Goal: Find specific page/section: Find specific page/section

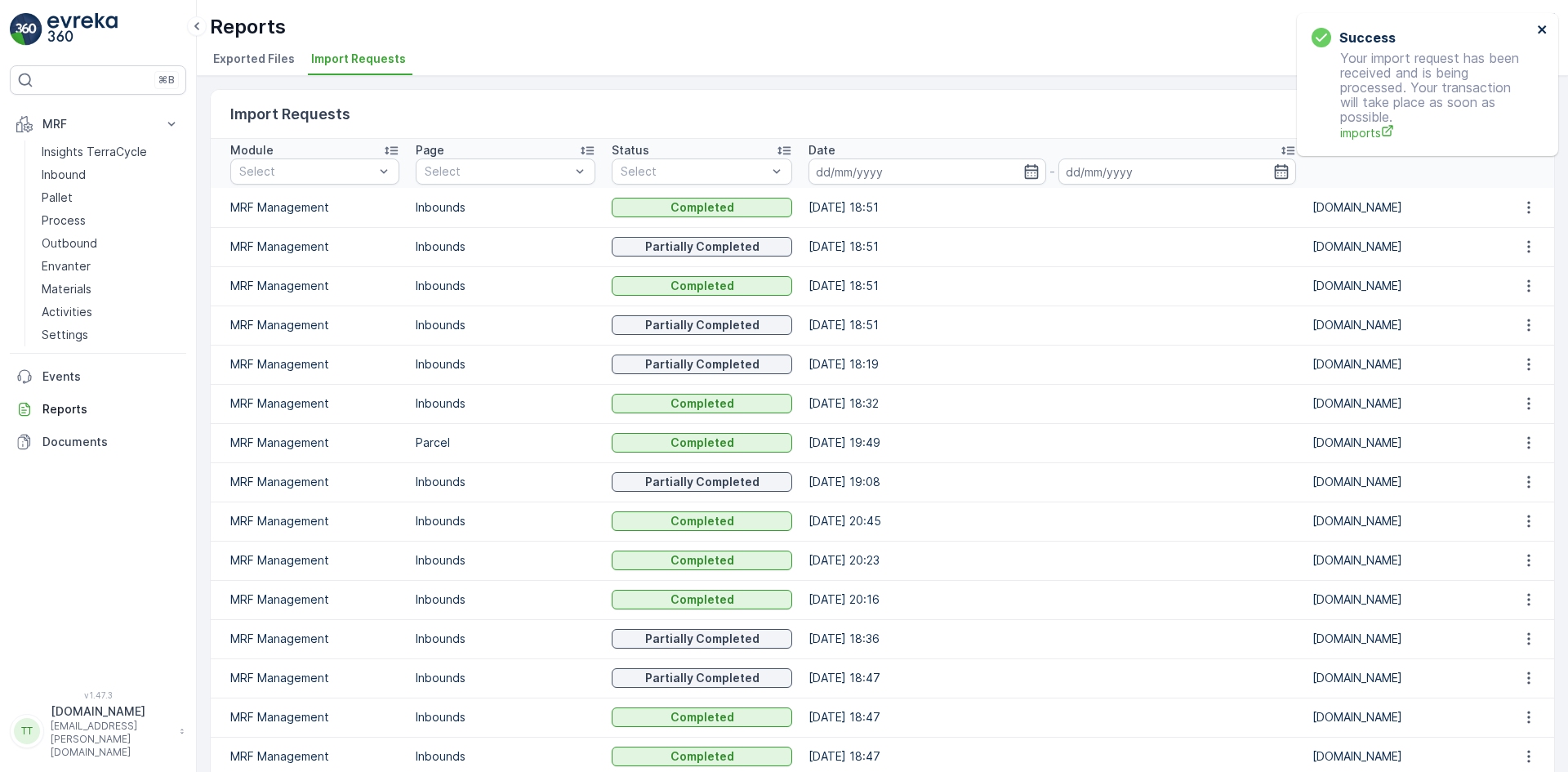
click at [1543, 30] on icon "close" at bounding box center [1541, 29] width 8 height 8
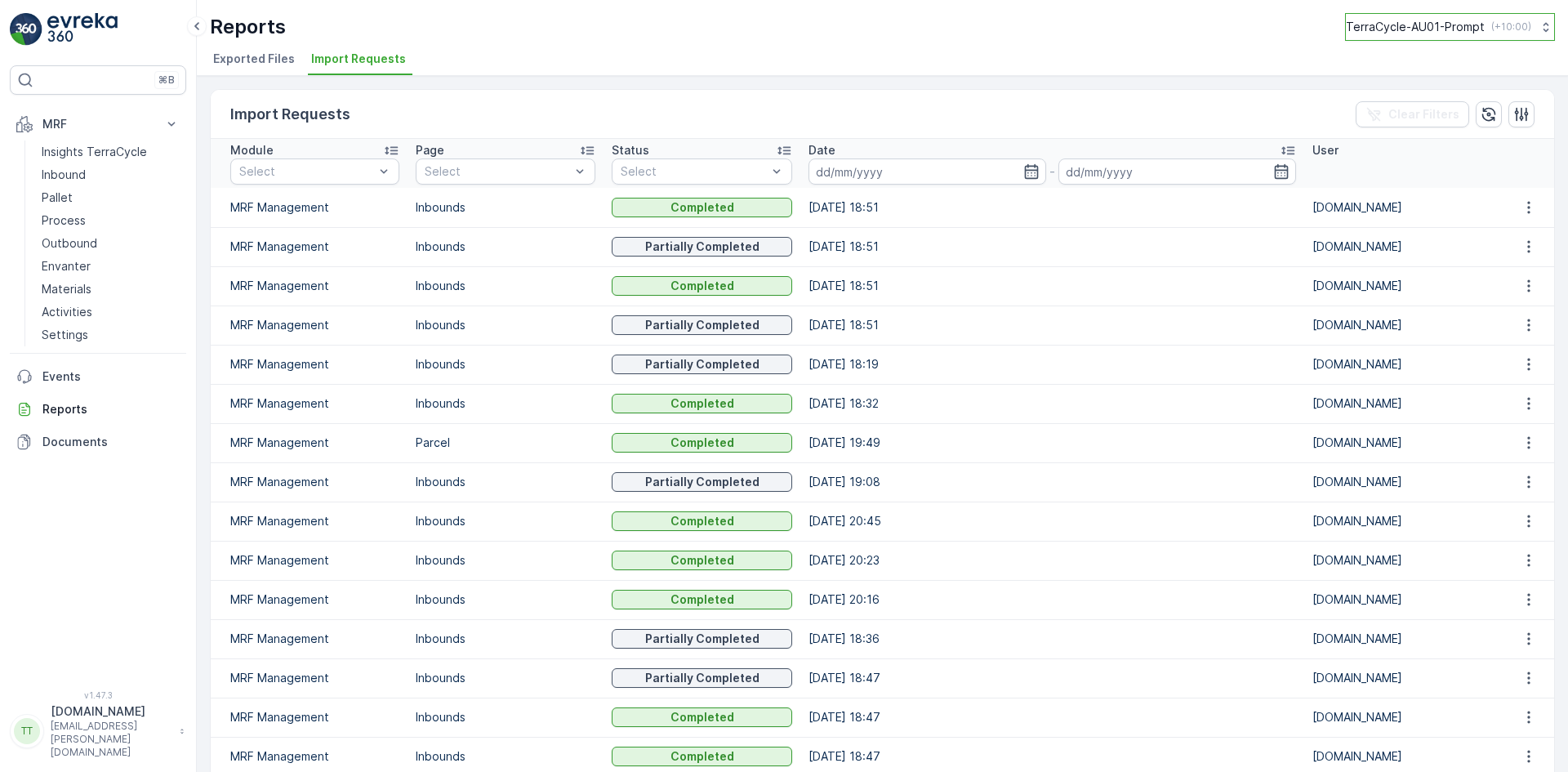
click at [1448, 29] on p "TerraCycle-AU01-Prompt" at bounding box center [1415, 27] width 139 height 16
type input "uk"
click at [1422, 134] on span "TerraCycle-UK02-Econpro" at bounding box center [1447, 135] width 182 height 16
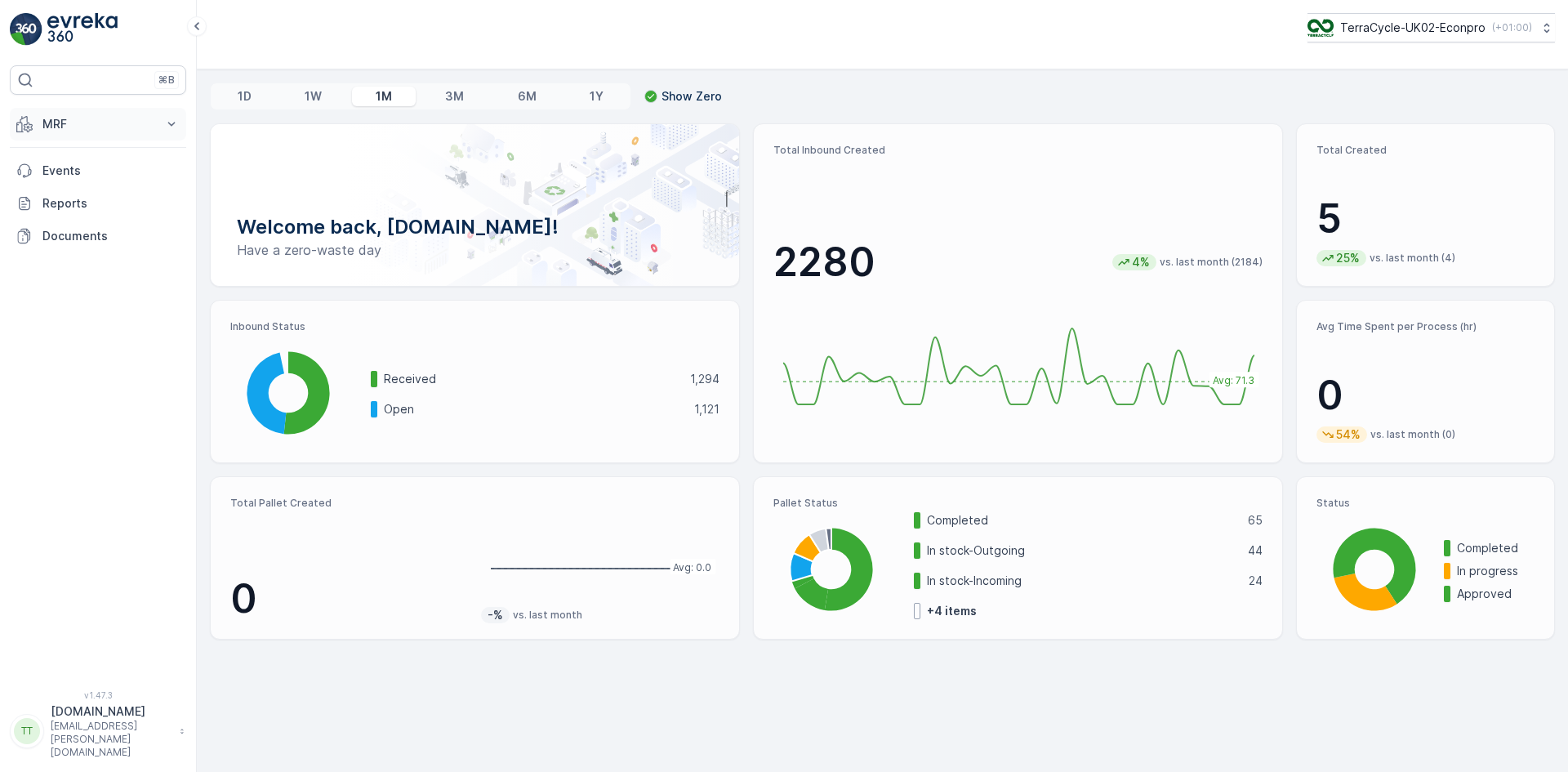
click at [42, 125] on button "MRF" at bounding box center [97, 124] width 176 height 33
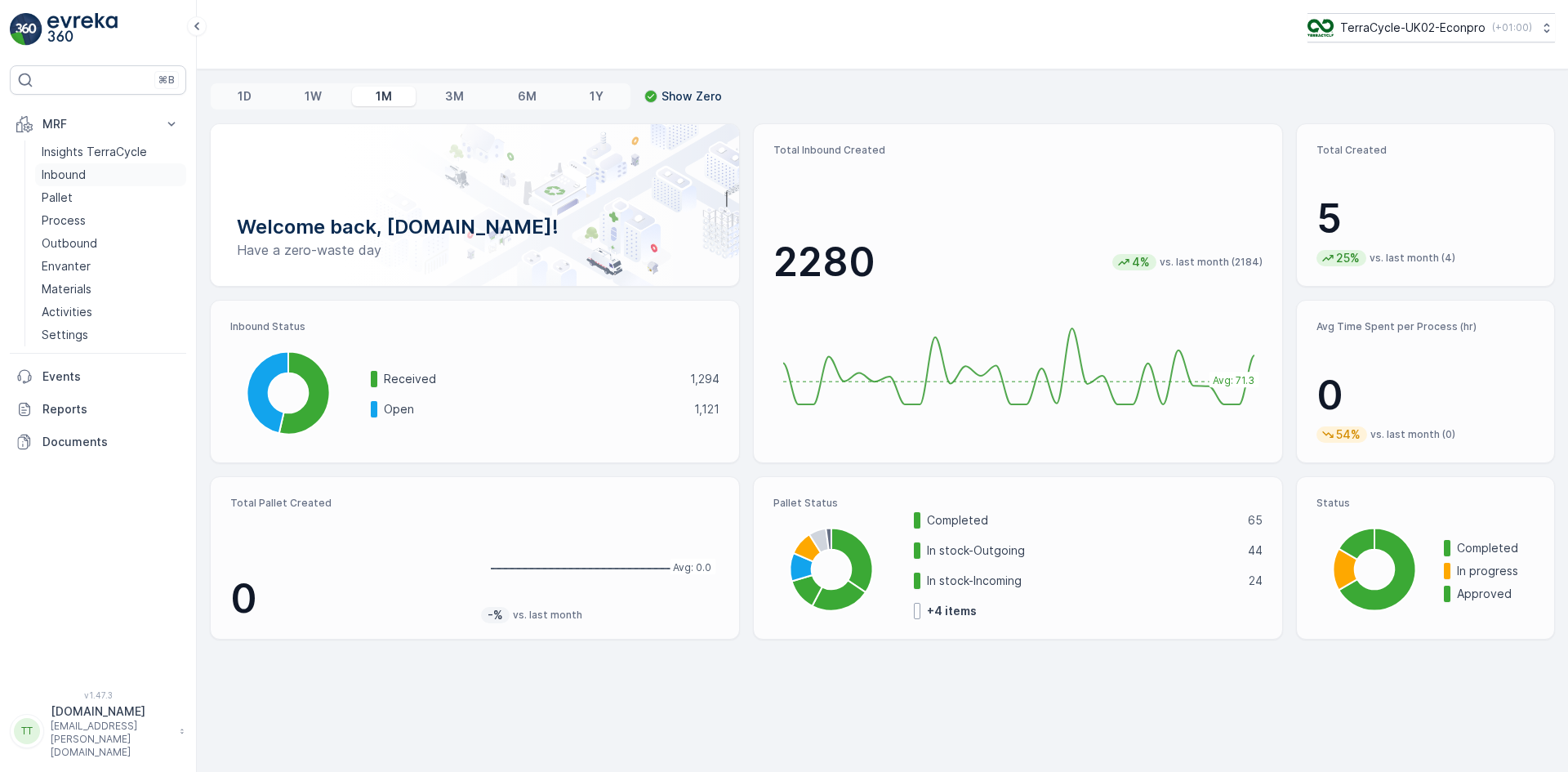
click at [81, 172] on p "Inbound" at bounding box center [64, 174] width 44 height 16
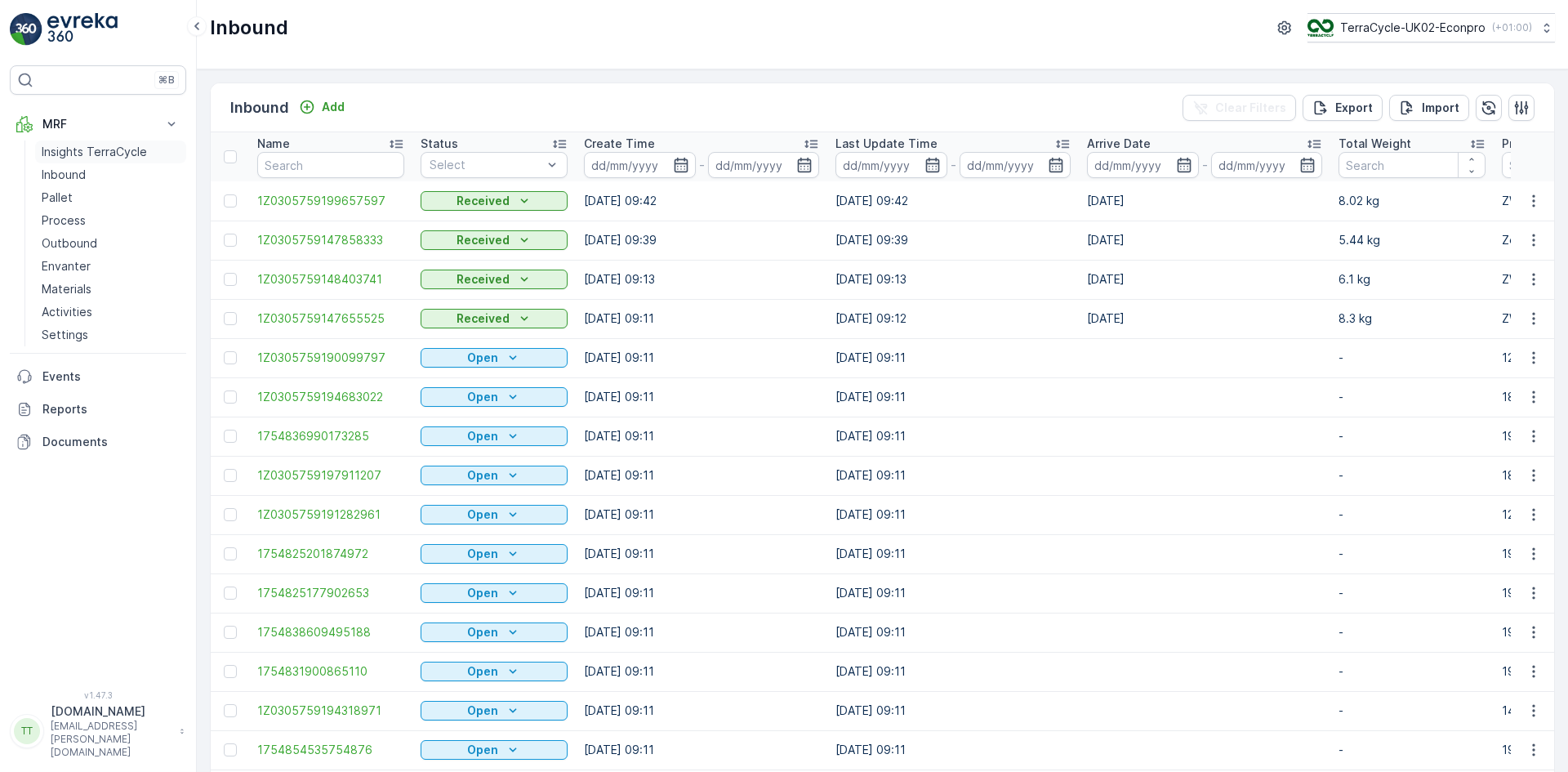
click at [117, 146] on p "Insights TerraCycle" at bounding box center [94, 151] width 105 height 16
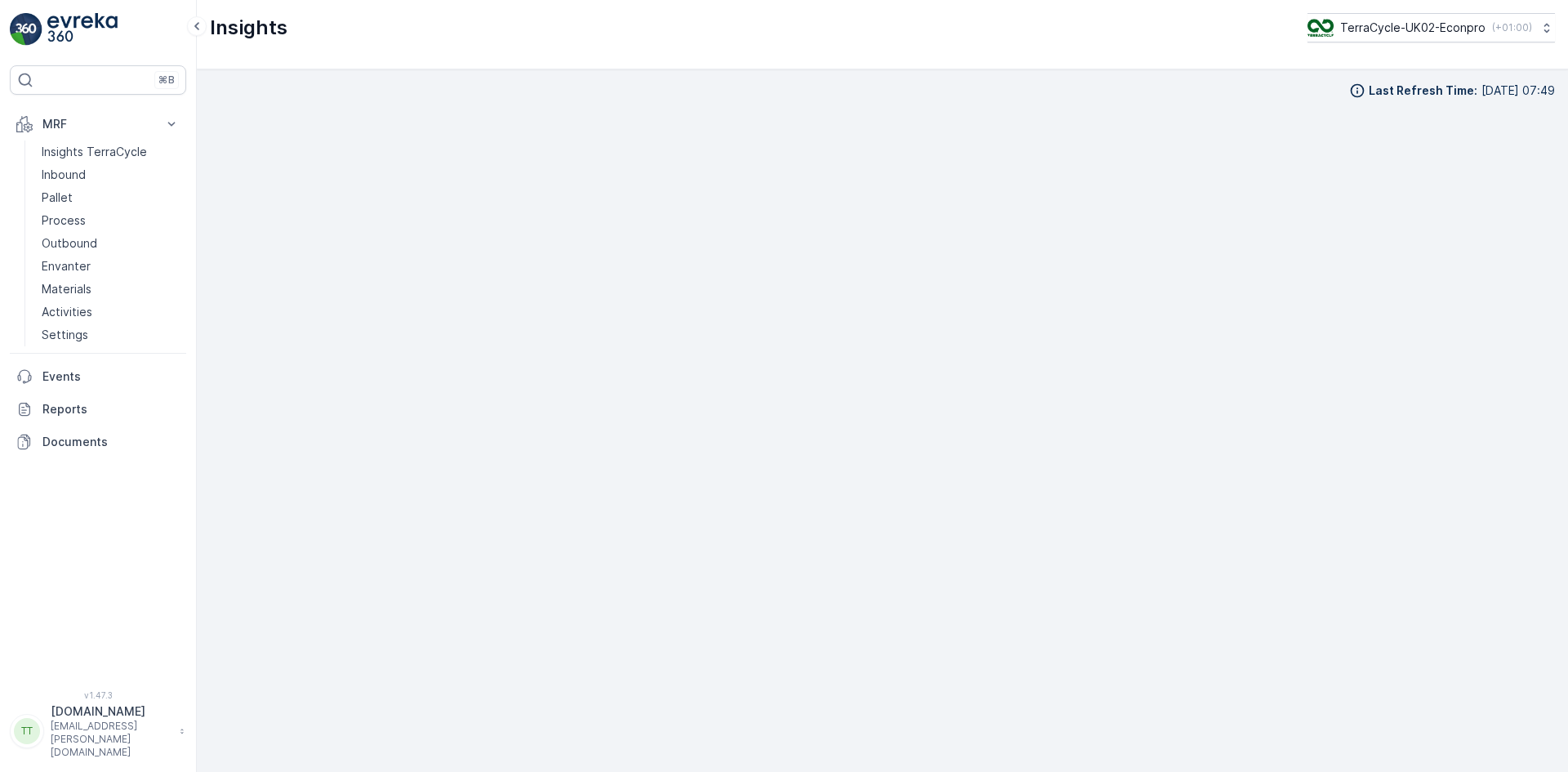
scroll to position [16, 0]
click at [81, 223] on p "Process" at bounding box center [64, 220] width 44 height 16
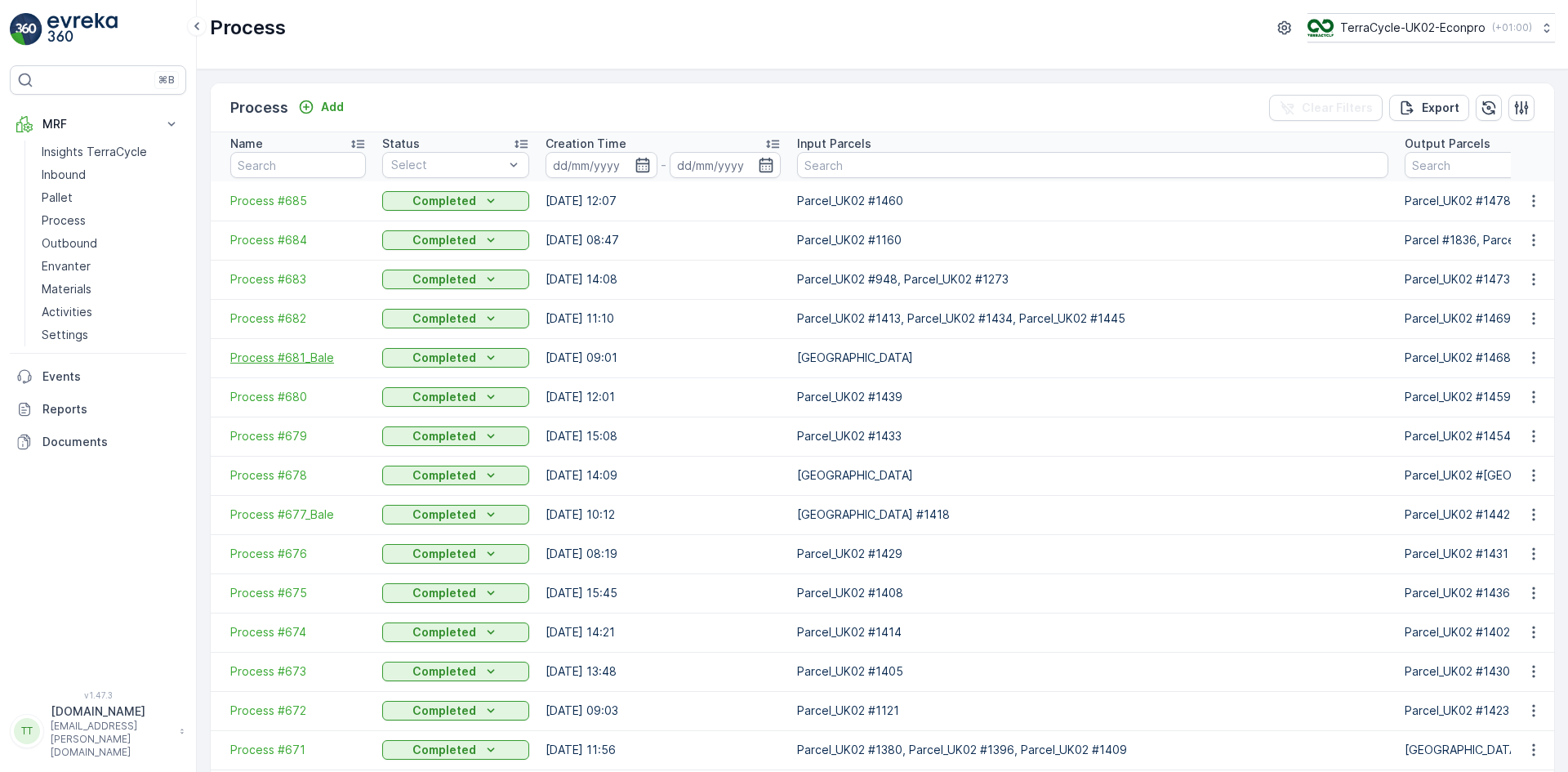
click at [304, 352] on span "Process #681_Bale" at bounding box center [297, 358] width 135 height 16
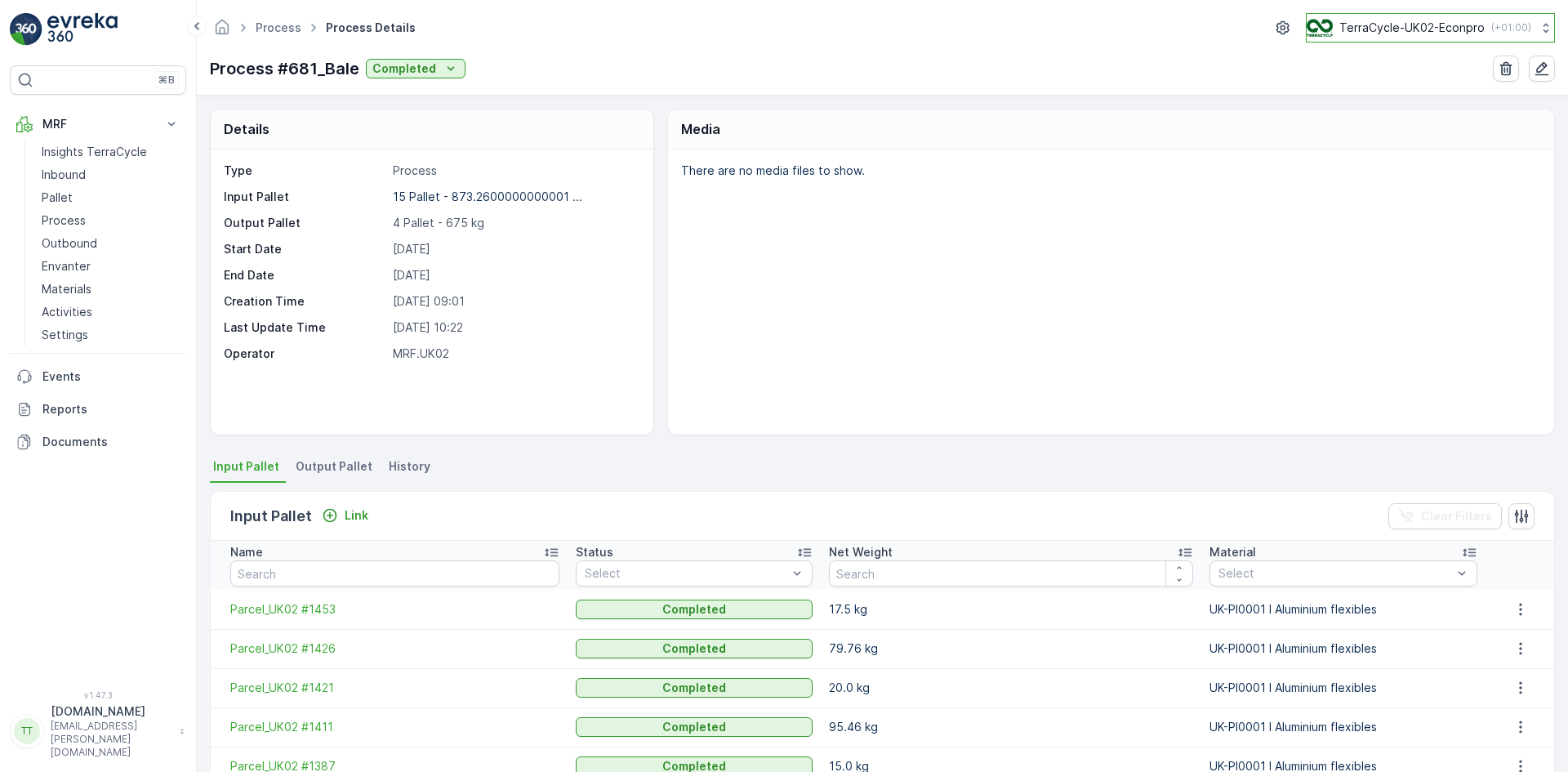
click at [1372, 28] on p "TerraCycle-UK02-Econpro" at bounding box center [1412, 27] width 145 height 16
type input "fr"
click at [1359, 112] on span "Europe/[GEOGRAPHIC_DATA] (+02:00)" at bounding box center [1409, 115] width 182 height 13
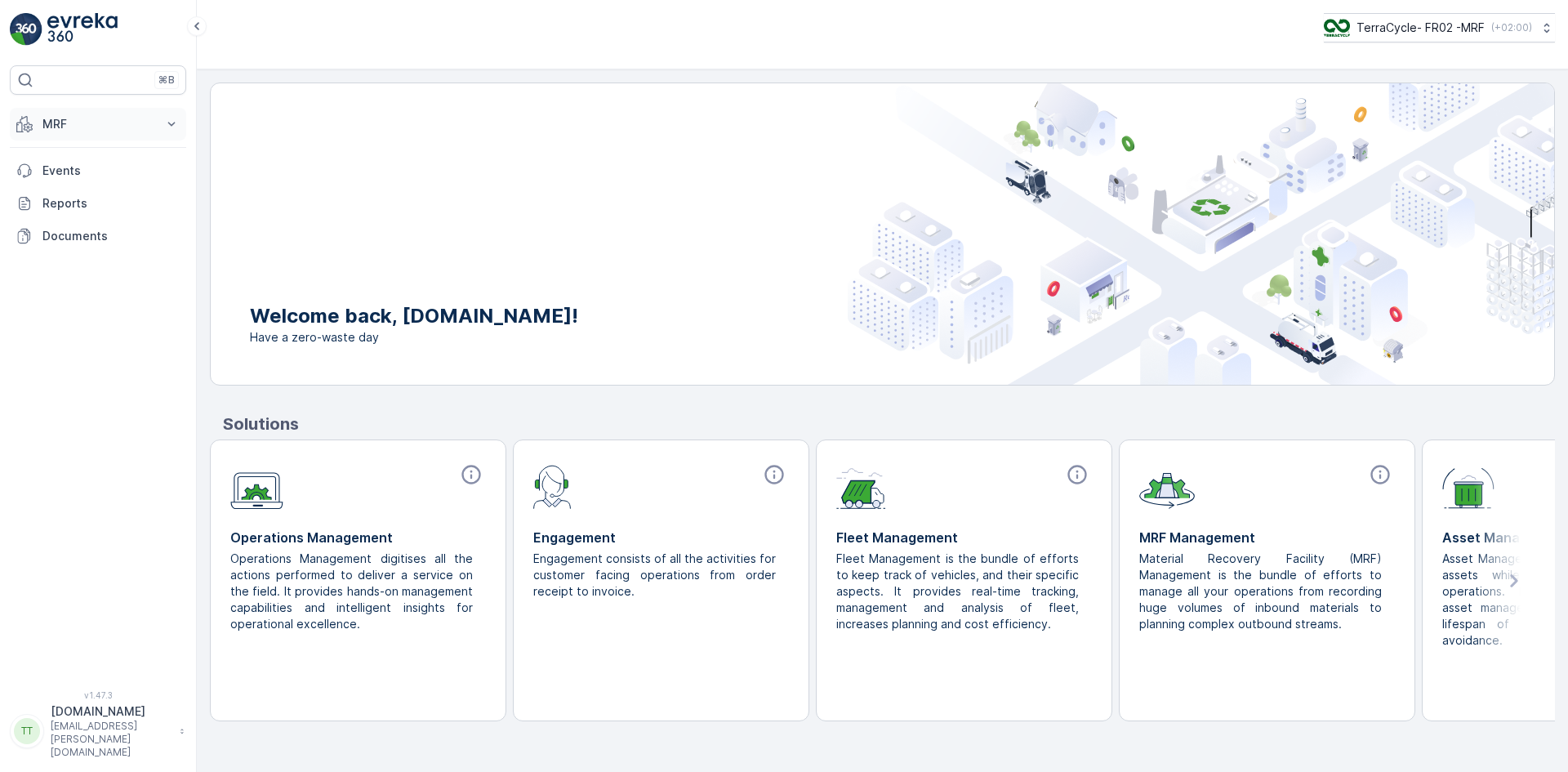
click at [35, 117] on button "MRF" at bounding box center [97, 124] width 176 height 33
click at [67, 144] on p "Insights TerraCycle" at bounding box center [94, 151] width 105 height 16
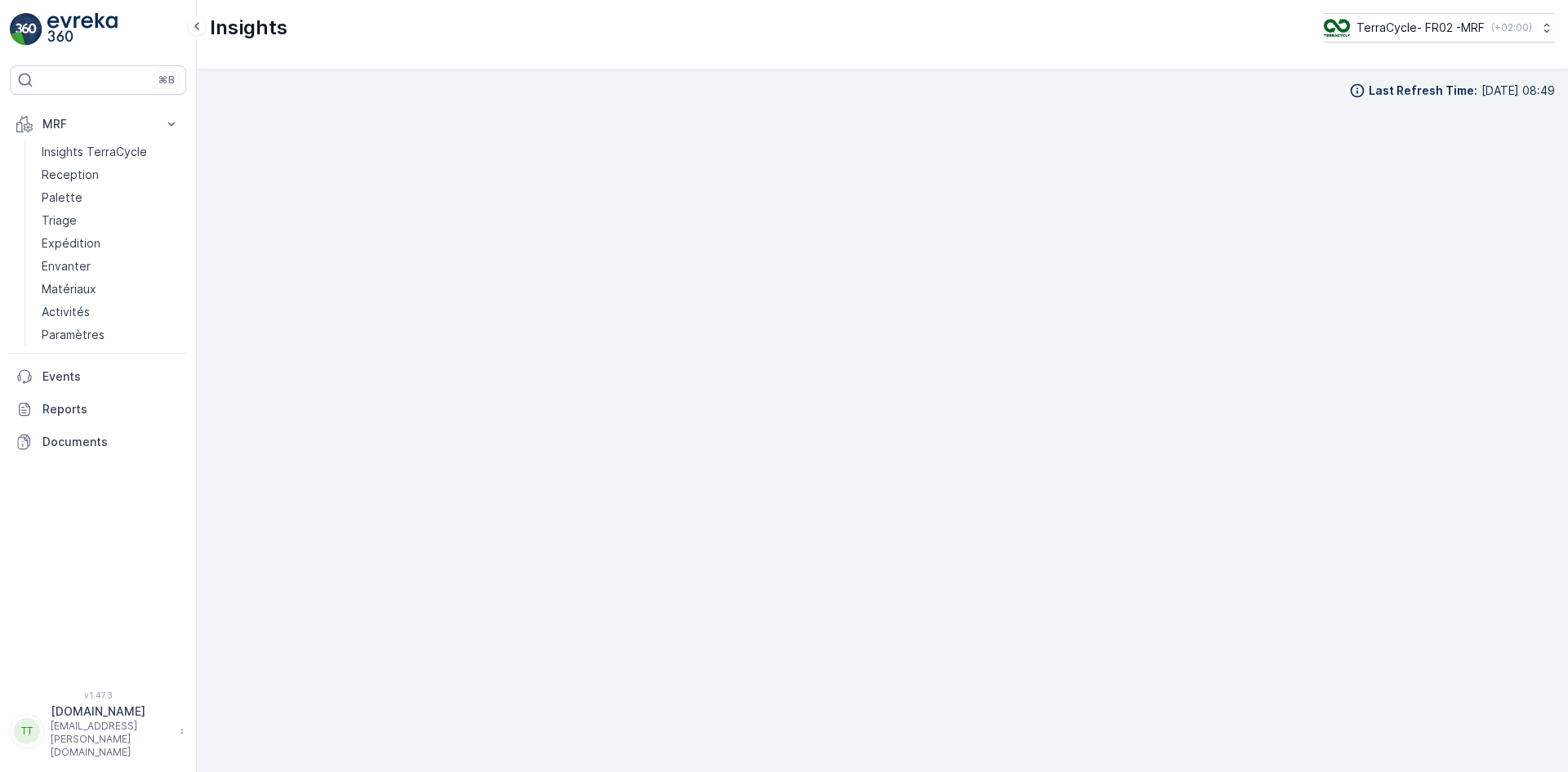
click at [993, 29] on div "Insights TerraCycle- FR02 -MRF ( +02:00 )" at bounding box center [882, 27] width 1345 height 29
